Goal: Information Seeking & Learning: Learn about a topic

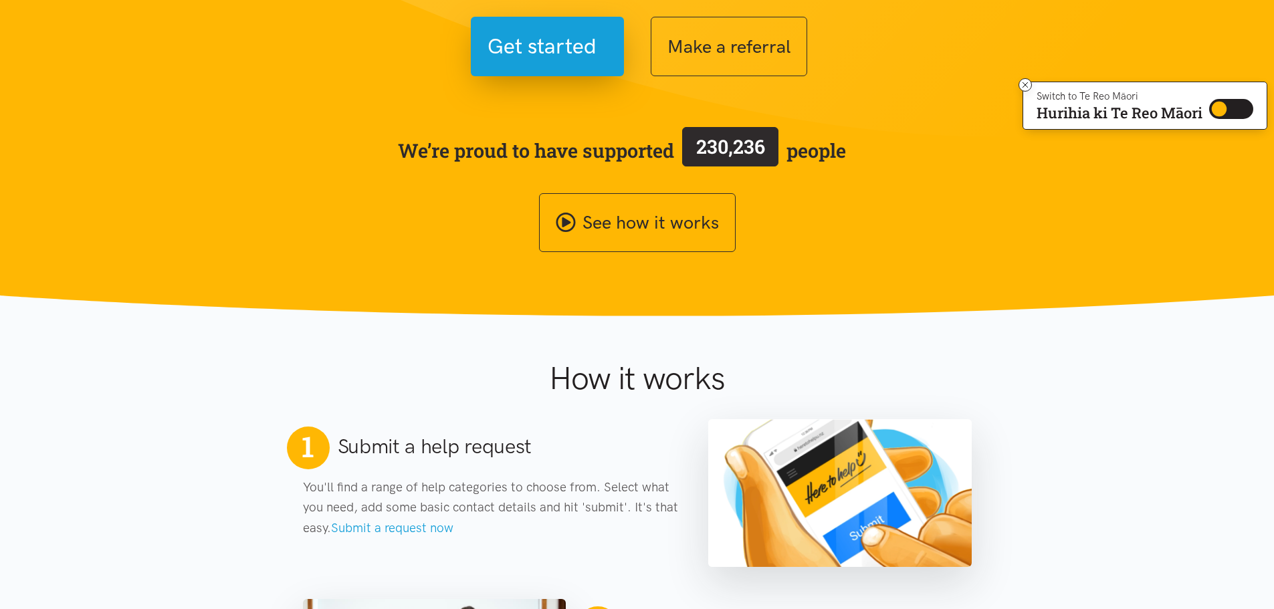
scroll to position [138, 0]
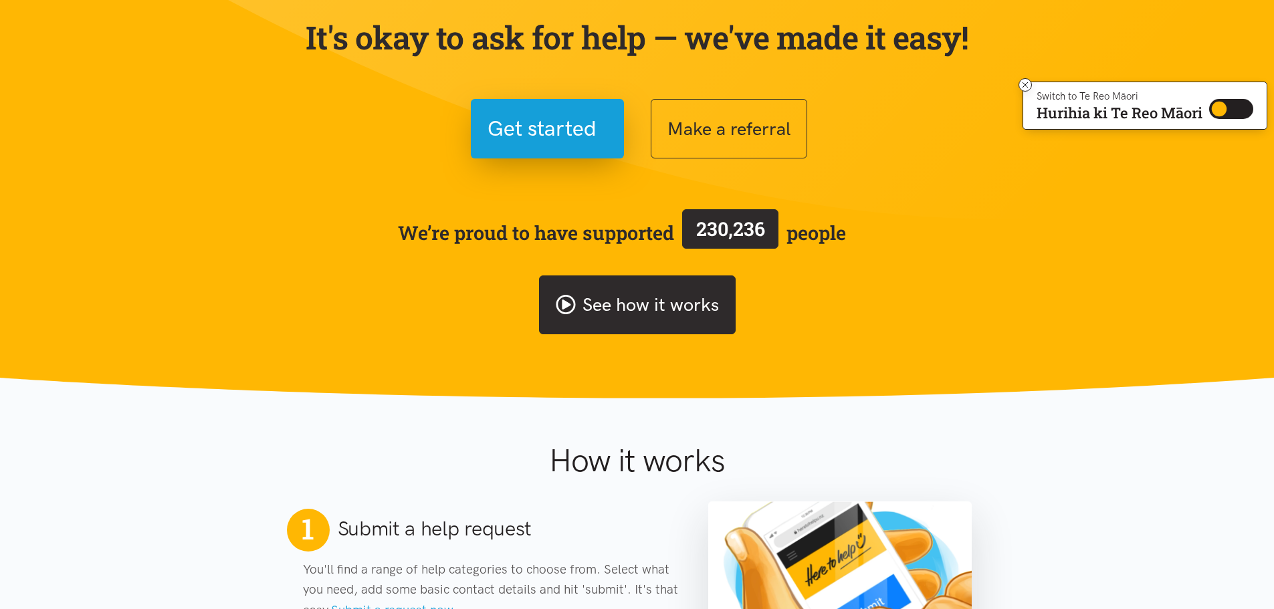
click at [632, 308] on link "See how it works" at bounding box center [637, 306] width 197 height 60
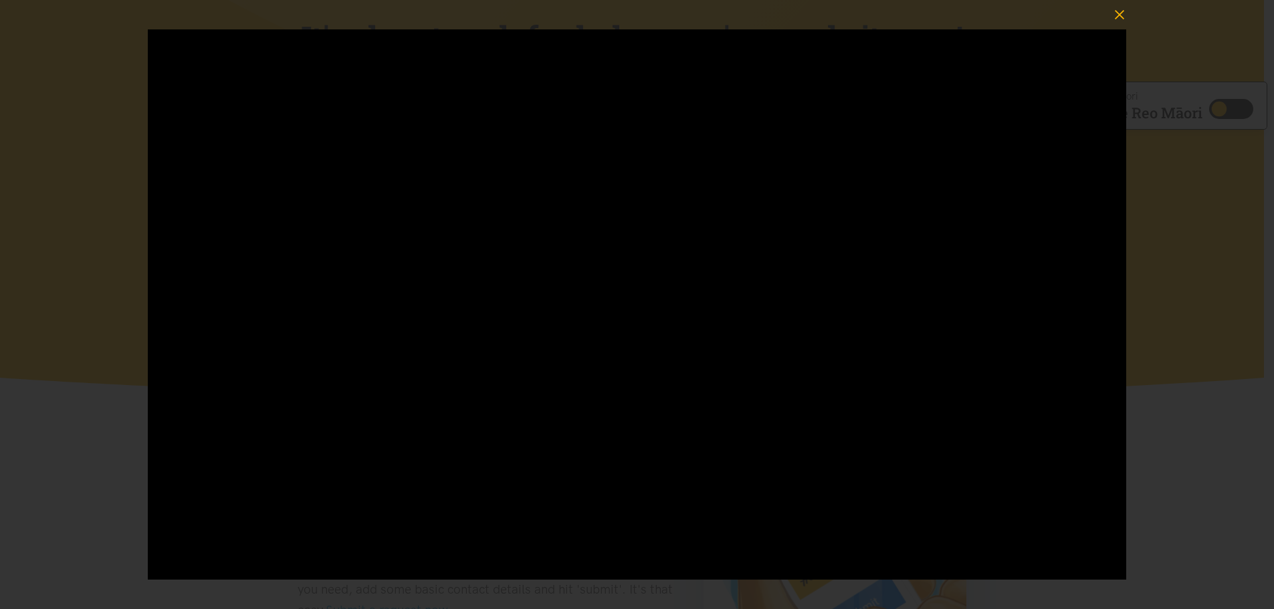
click at [1120, 13] on icon "button" at bounding box center [1119, 14] width 9 height 9
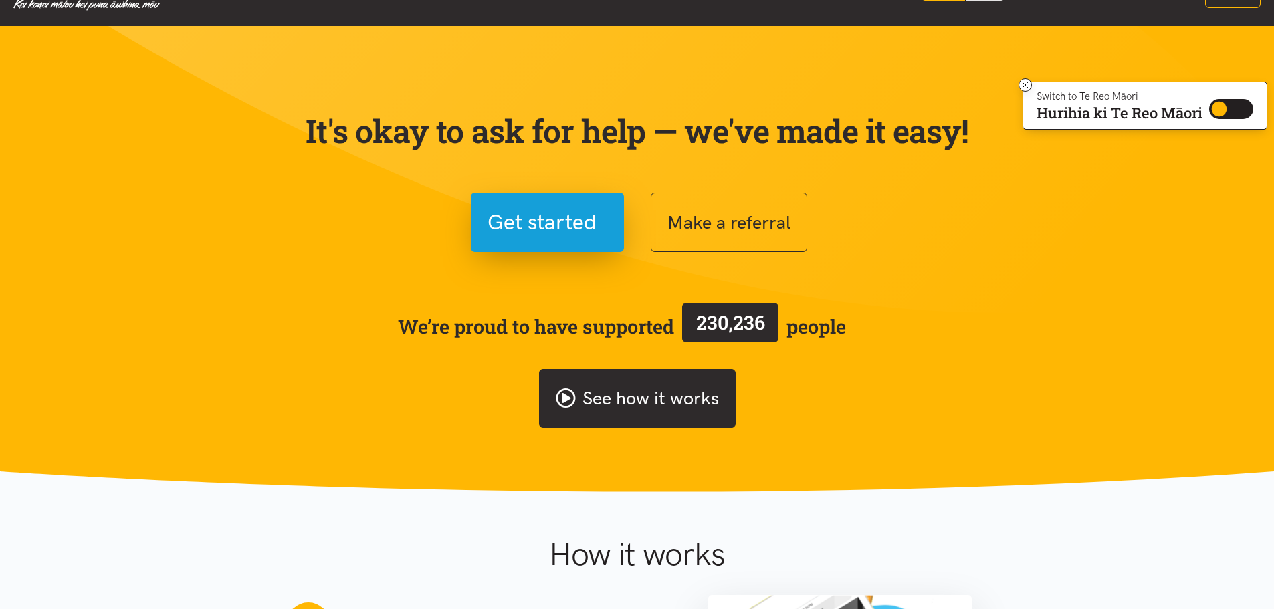
scroll to position [0, 0]
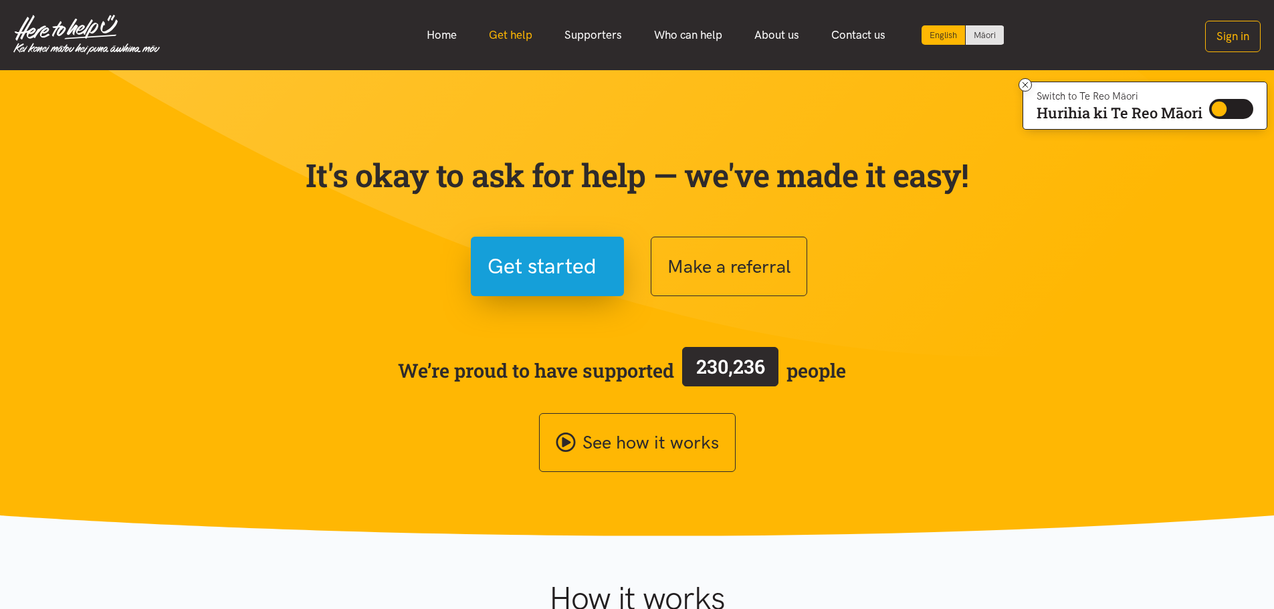
click at [514, 35] on link "Get help" at bounding box center [511, 35] width 76 height 29
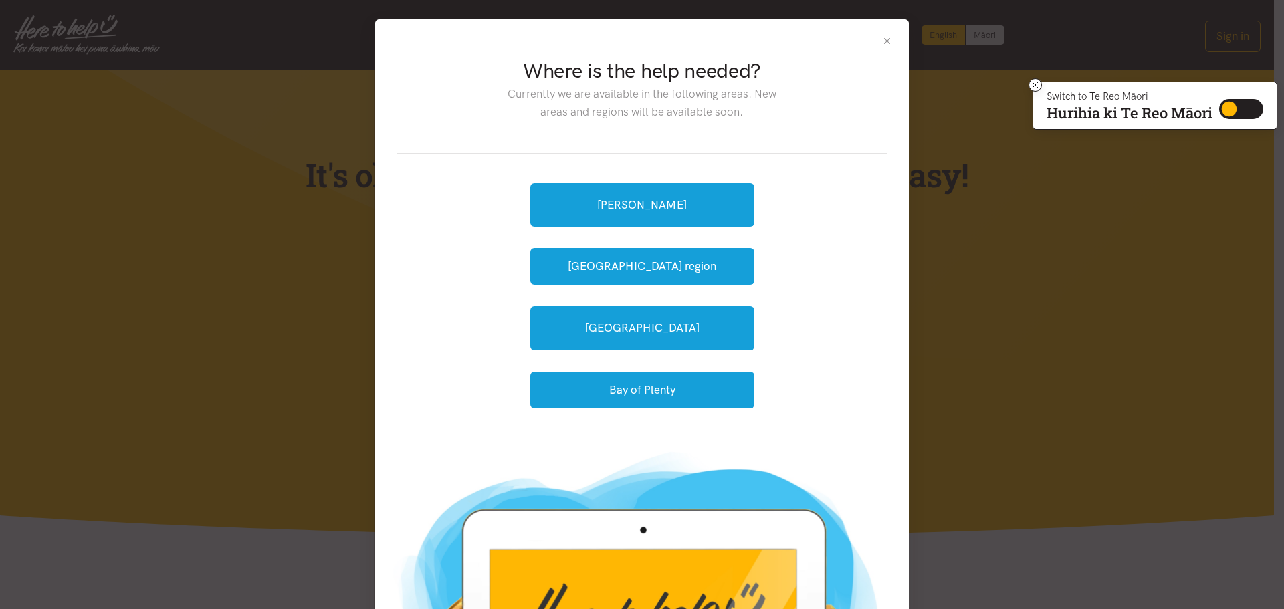
click at [883, 43] on button "Close" at bounding box center [887, 40] width 11 height 11
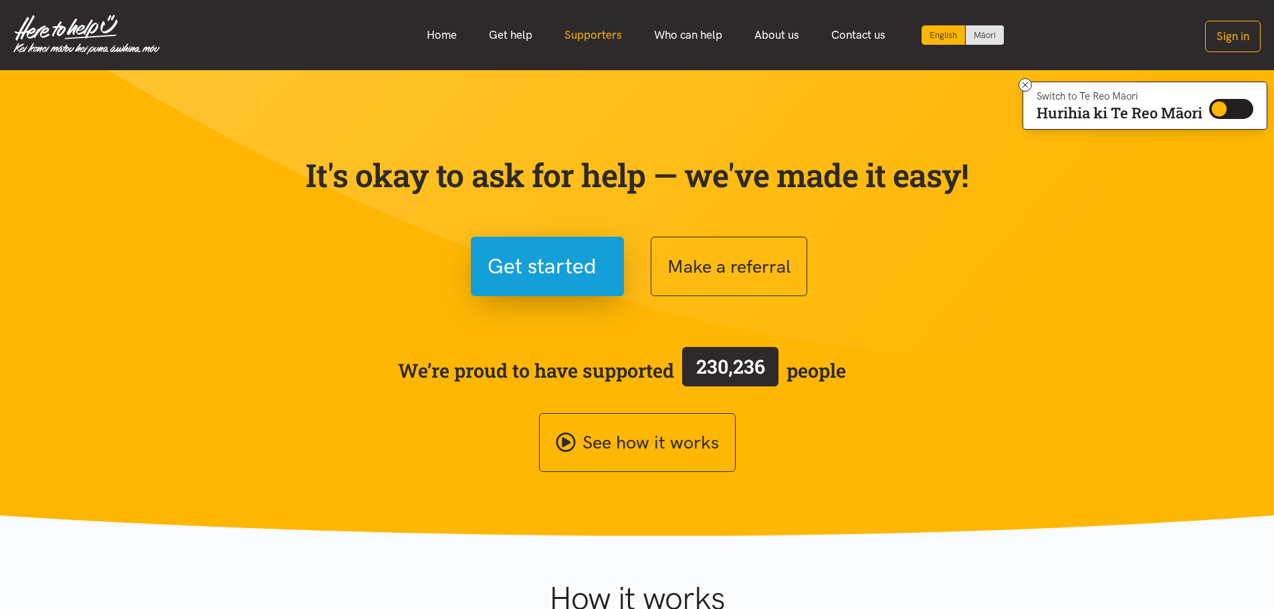
click at [583, 33] on link "Supporters" at bounding box center [593, 35] width 90 height 29
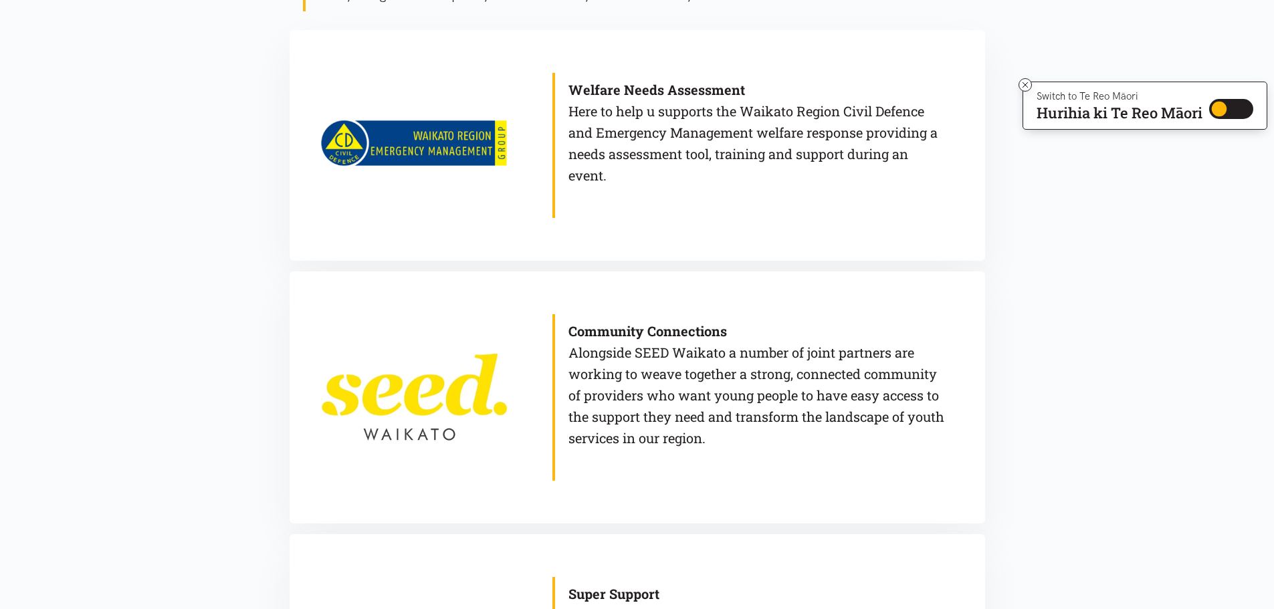
scroll to position [803, 0]
